Goal: Information Seeking & Learning: Learn about a topic

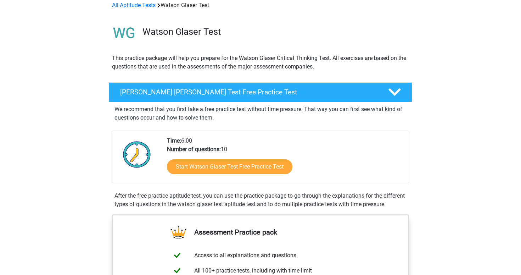
scroll to position [37, 0]
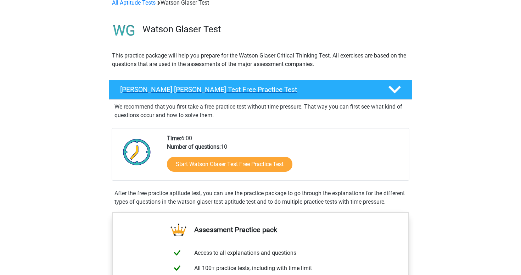
click at [395, 91] on polygon at bounding box center [394, 90] width 12 height 8
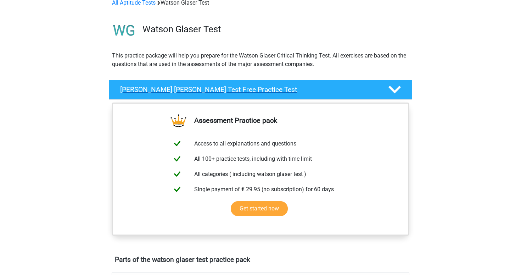
click at [395, 91] on polygon at bounding box center [394, 90] width 12 height 8
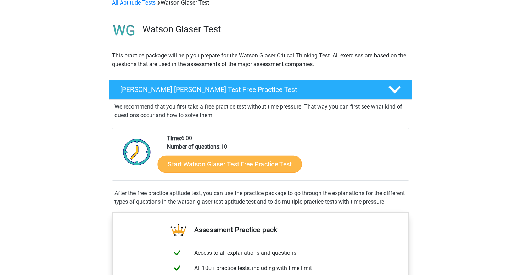
click at [253, 165] on link "Start Watson Glaser Test Free Practice Test" at bounding box center [230, 164] width 144 height 17
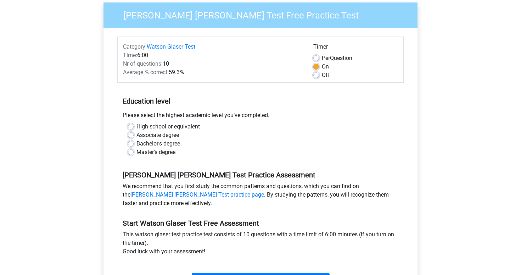
scroll to position [56, 0]
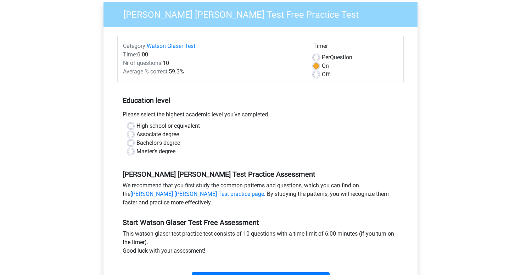
click at [136, 141] on label "Bachelor's degree" at bounding box center [158, 143] width 44 height 9
click at [131, 141] on input "Bachelor's degree" at bounding box center [131, 142] width 6 height 7
radio input "true"
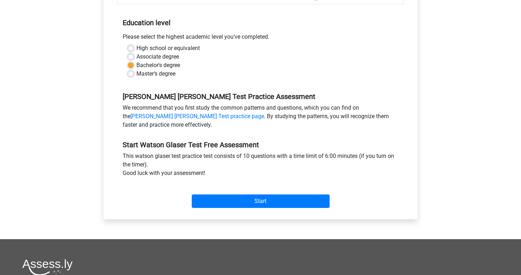
scroll to position [134, 0]
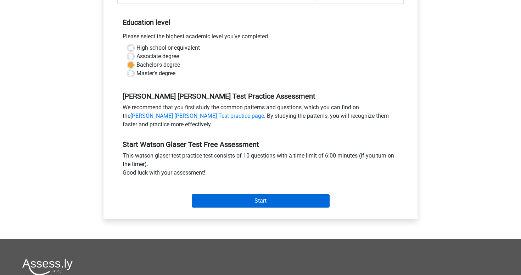
click at [230, 199] on input "Start" at bounding box center [261, 200] width 138 height 13
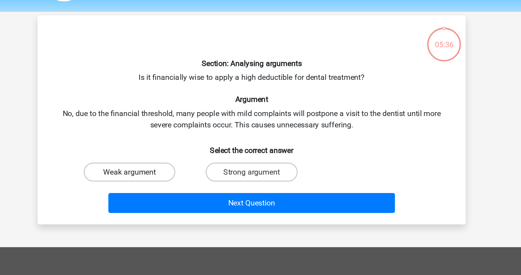
click at [135, 142] on label "Weak argument" at bounding box center [169, 149] width 68 height 14
click at [169, 149] on input "Weak argument" at bounding box center [171, 151] width 5 height 5
radio input "true"
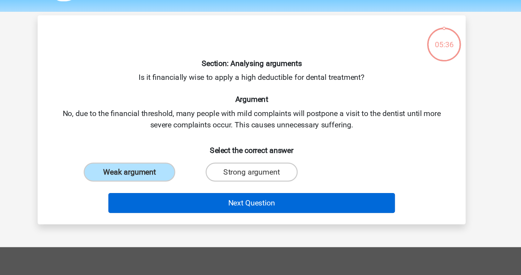
click at [173, 165] on button "Next Question" at bounding box center [260, 172] width 214 height 15
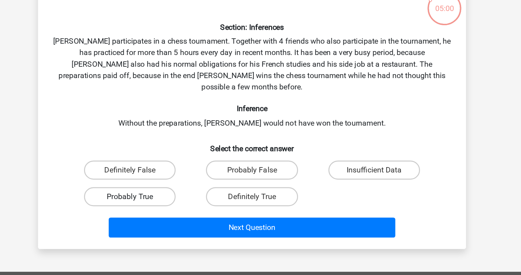
click at [135, 188] on label "Probably True" at bounding box center [169, 195] width 68 height 14
click at [169, 195] on input "Probably True" at bounding box center [171, 197] width 5 height 5
radio input "true"
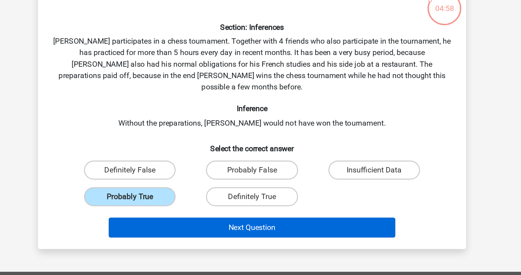
click at [205, 210] on button "Next Question" at bounding box center [260, 217] width 214 height 15
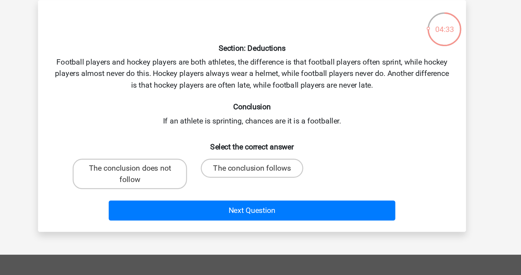
click at [260, 158] on input "The conclusion follows" at bounding box center [262, 160] width 5 height 5
radio input "true"
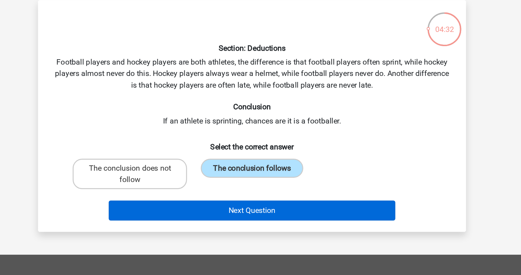
click at [193, 182] on button "Next Question" at bounding box center [260, 189] width 214 height 15
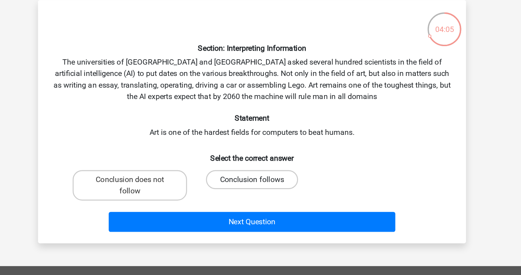
click at [226, 159] on label "Conclusion follows" at bounding box center [260, 166] width 68 height 14
click at [260, 167] on input "Conclusion follows" at bounding box center [262, 169] width 5 height 5
radio input "true"
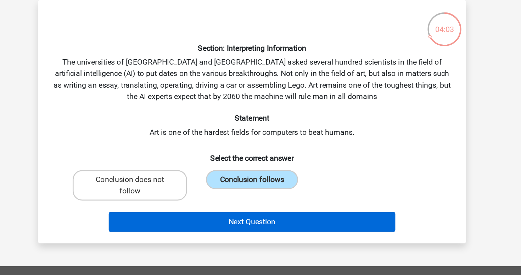
click at [189, 191] on button "Next Question" at bounding box center [260, 198] width 214 height 15
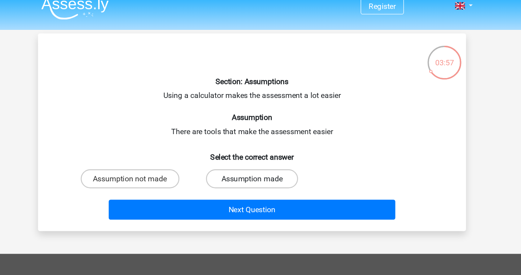
click at [226, 137] on label "Assumption made" at bounding box center [260, 141] width 68 height 14
click at [260, 141] on input "Assumption made" at bounding box center [262, 143] width 5 height 5
radio input "true"
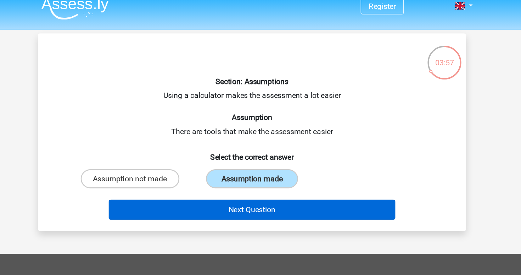
click at [192, 157] on button "Next Question" at bounding box center [260, 164] width 214 height 15
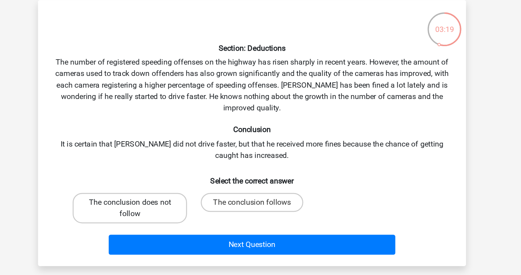
click at [128, 176] on label "The conclusion does not follow" at bounding box center [168, 187] width 85 height 23
click at [169, 184] on input "The conclusion does not follow" at bounding box center [171, 186] width 5 height 5
radio input "true"
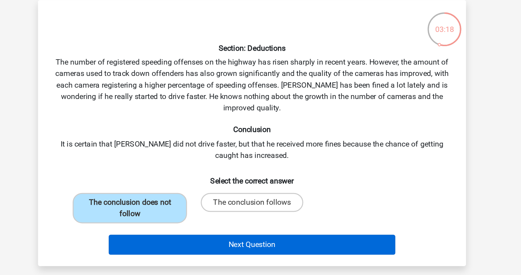
click at [175, 208] on button "Next Question" at bounding box center [260, 215] width 214 height 15
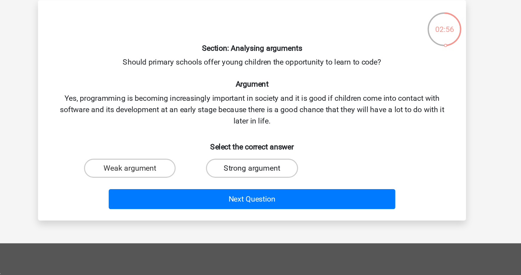
click at [226, 151] on label "Strong argument" at bounding box center [260, 158] width 68 height 14
click at [260, 158] on input "Strong argument" at bounding box center [262, 160] width 5 height 5
radio input "true"
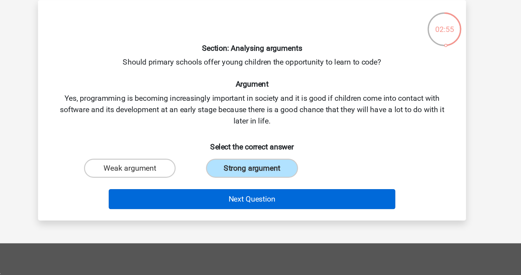
click at [198, 174] on button "Next Question" at bounding box center [260, 181] width 214 height 15
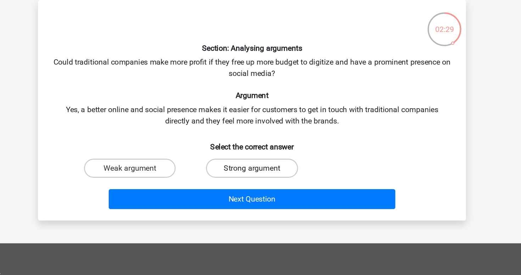
click at [226, 151] on label "Strong argument" at bounding box center [260, 158] width 68 height 14
click at [260, 158] on input "Strong argument" at bounding box center [262, 160] width 5 height 5
radio input "true"
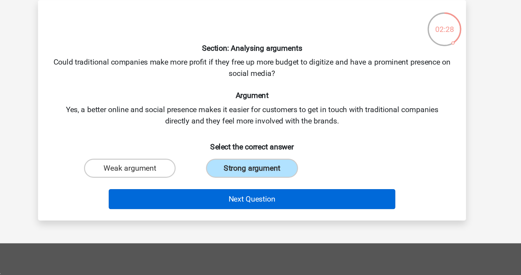
click at [205, 174] on button "Next Question" at bounding box center [260, 181] width 214 height 15
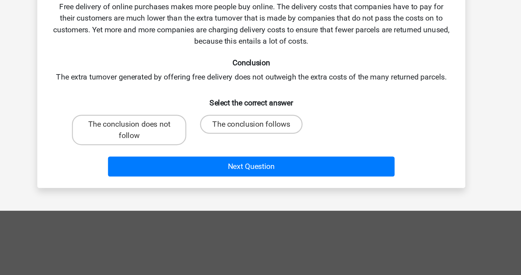
scroll to position [39, 0]
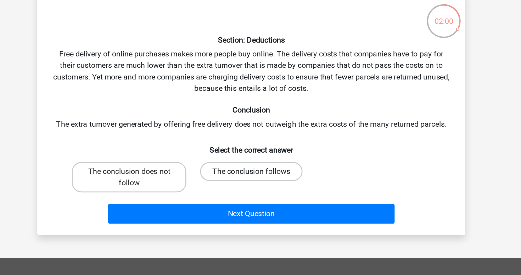
click at [222, 128] on label "The conclusion follows" at bounding box center [260, 128] width 77 height 14
click at [260, 128] on input "The conclusion follows" at bounding box center [262, 130] width 5 height 5
radio input "true"
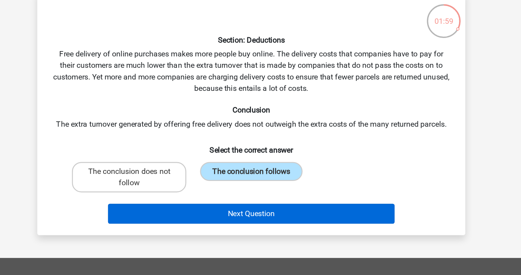
click at [181, 157] on button "Next Question" at bounding box center [260, 159] width 214 height 15
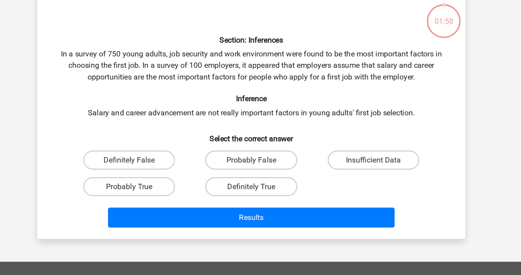
scroll to position [32, 0]
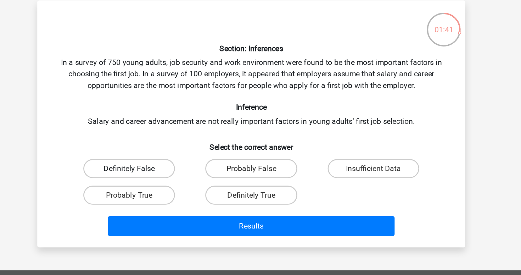
click at [135, 125] on label "Definitely False" at bounding box center [169, 126] width 68 height 14
click at [169, 126] on input "Definitely False" at bounding box center [171, 128] width 5 height 5
radio input "true"
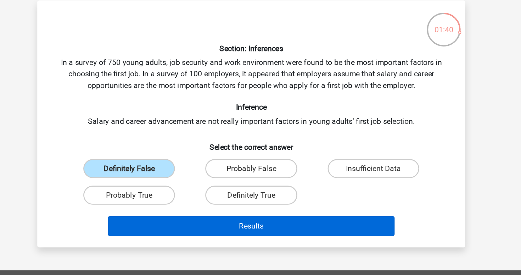
click at [177, 167] on button "Results" at bounding box center [260, 168] width 214 height 15
